Goal: Task Accomplishment & Management: Manage account settings

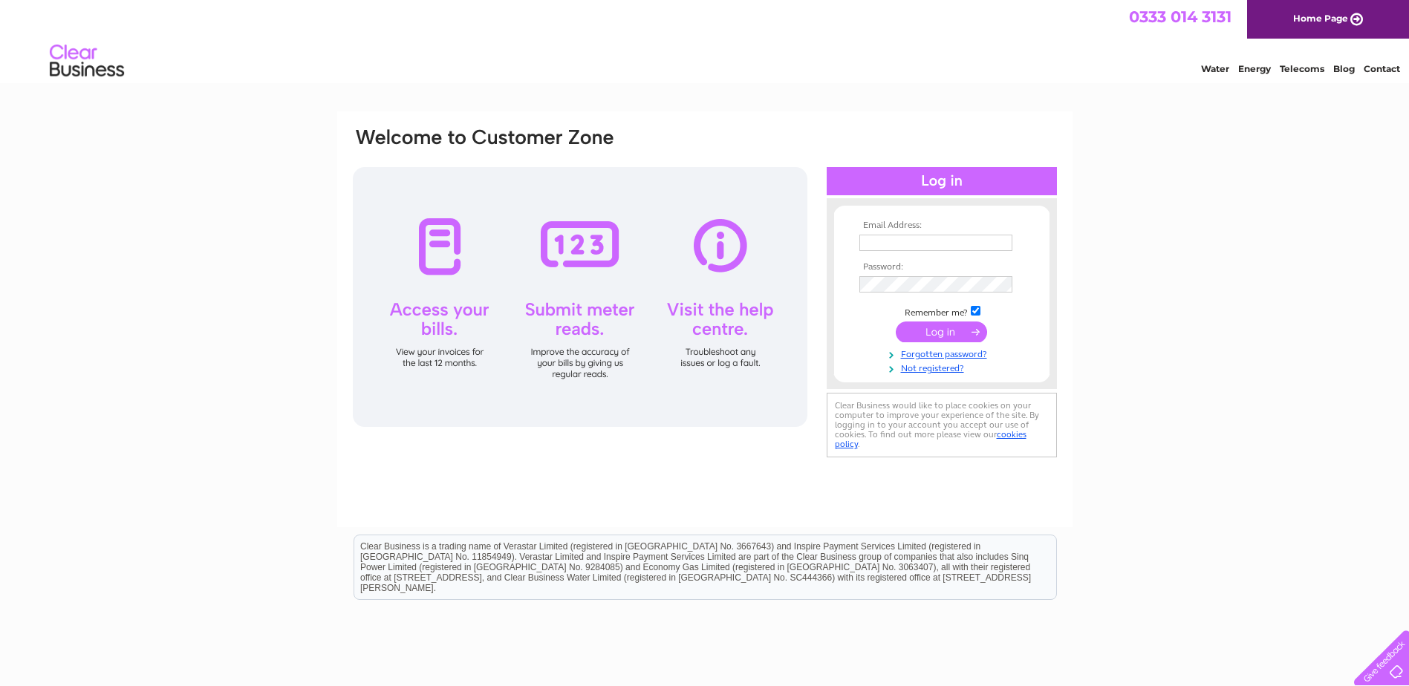
click at [957, 247] on input "text" at bounding box center [935, 243] width 153 height 16
type input "tina@geddeshouse.co.uk"
click at [896, 323] on input "submit" at bounding box center [941, 333] width 91 height 21
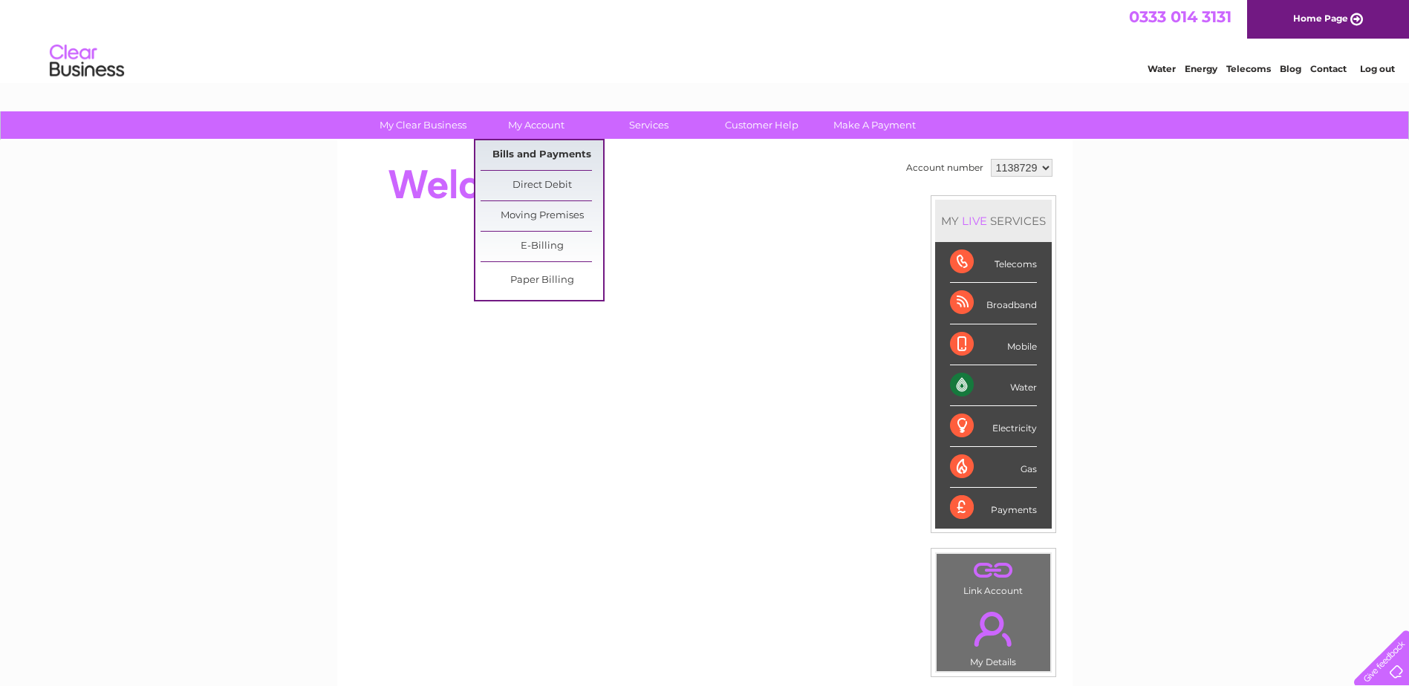
click at [536, 157] on link "Bills and Payments" at bounding box center [541, 155] width 123 height 30
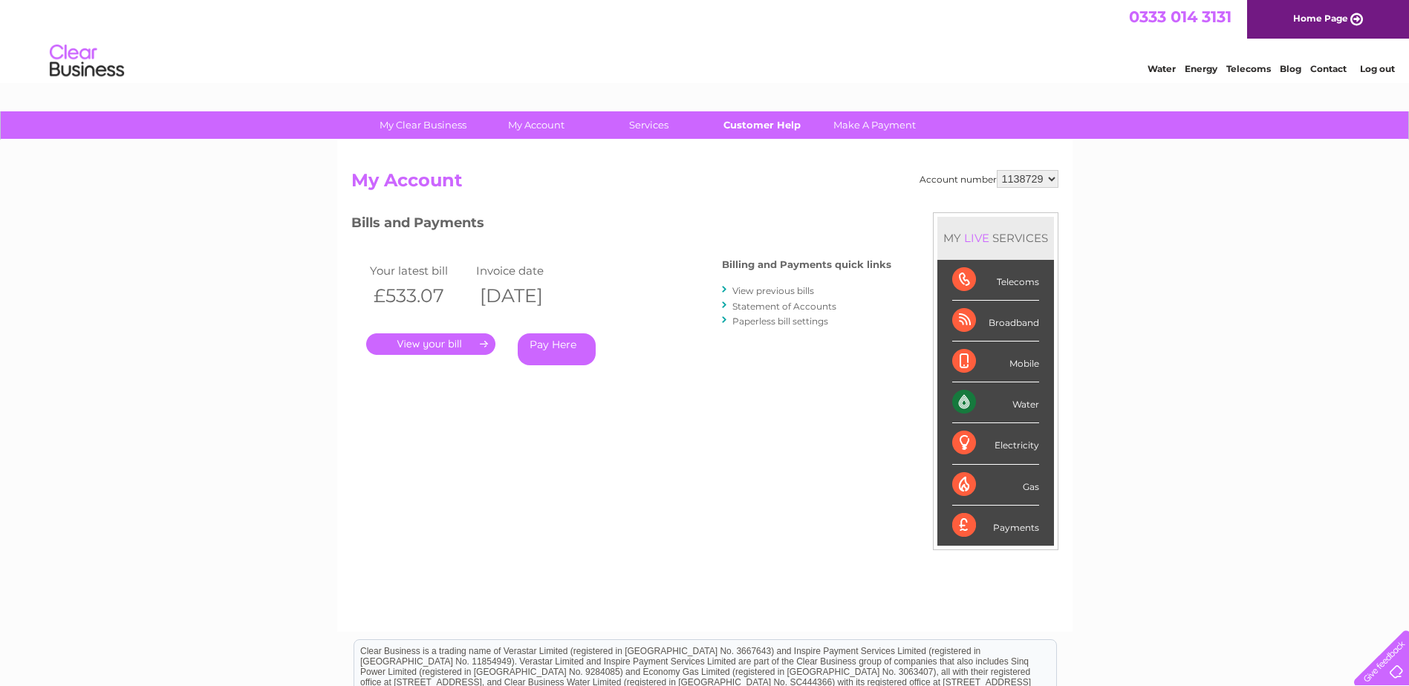
click at [789, 130] on link "Customer Help" at bounding box center [761, 124] width 123 height 27
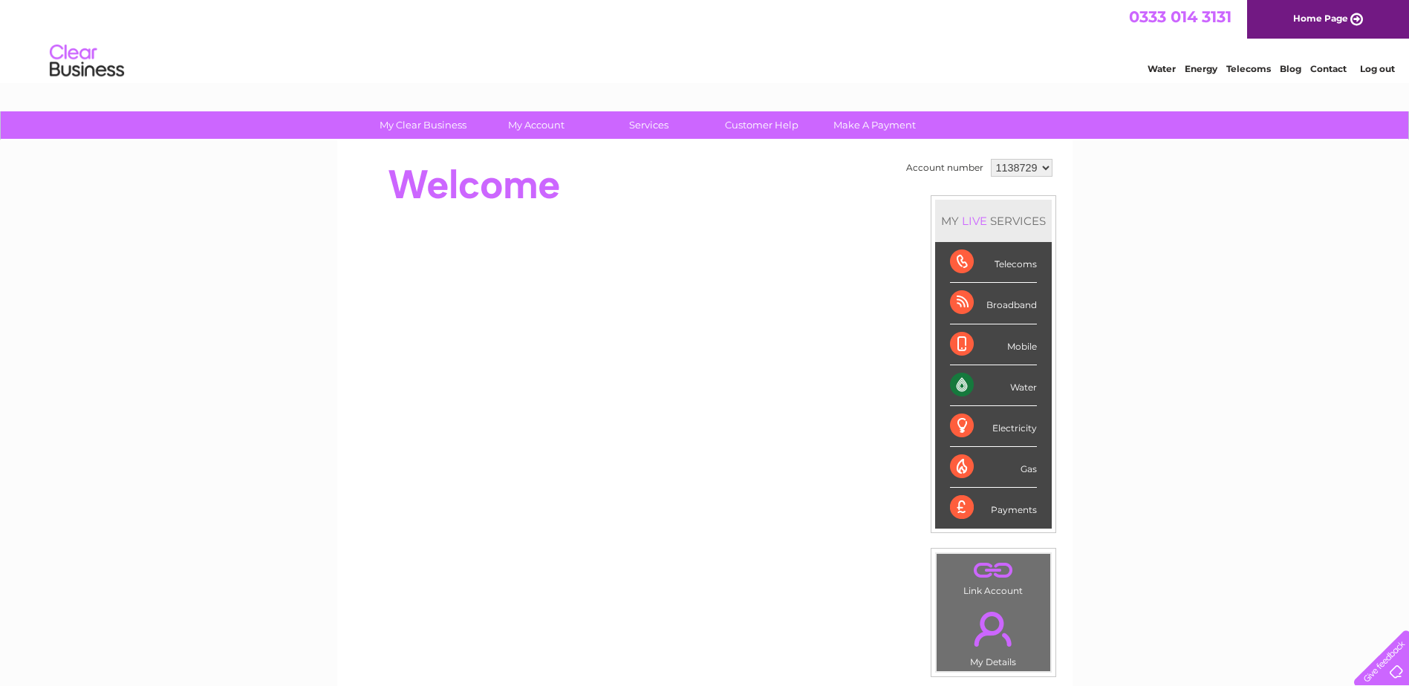
drag, startPoint x: 1037, startPoint y: 168, endPoint x: 980, endPoint y: 169, distance: 56.4
click at [980, 169] on tr "Account number 1138729" at bounding box center [979, 167] width 154 height 25
click at [991, 159] on select "1138729" at bounding box center [1022, 168] width 62 height 18
